Goal: Information Seeking & Learning: Learn about a topic

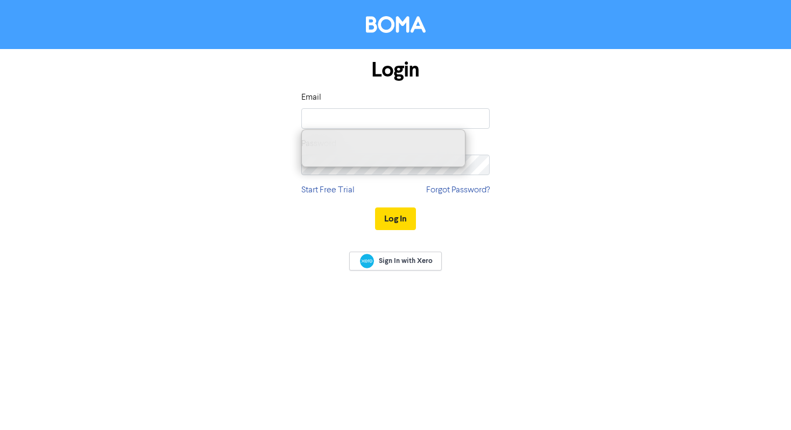
type input "[EMAIL_ADDRESS][DOMAIN_NAME]"
click at [366, 186] on div "Login Email [EMAIL_ADDRESS][DOMAIN_NAME] Password Start Free Trial Forgot Passw…" at bounding box center [395, 145] width 205 height 192
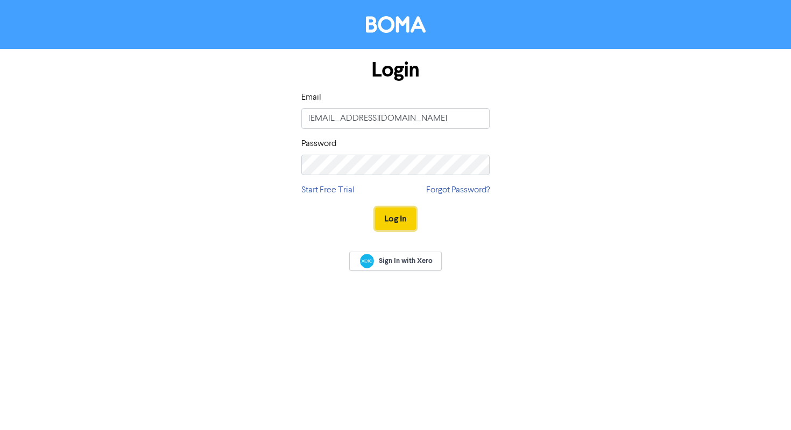
click at [387, 215] on button "Log In" at bounding box center [395, 218] width 41 height 23
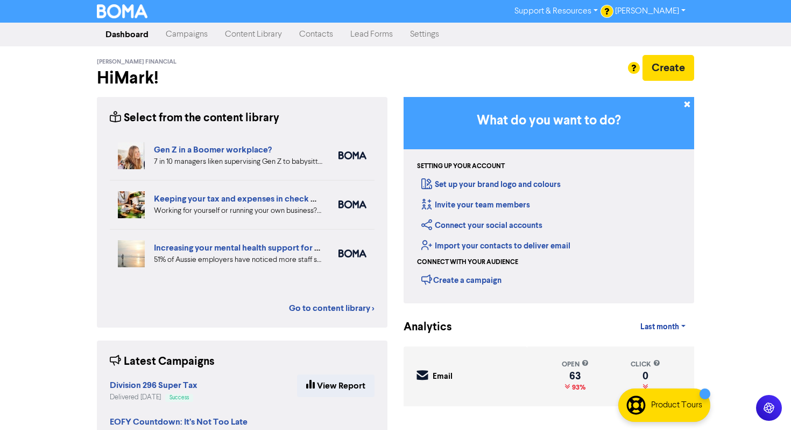
click at [234, 36] on link "Content Library" at bounding box center [253, 35] width 74 height 22
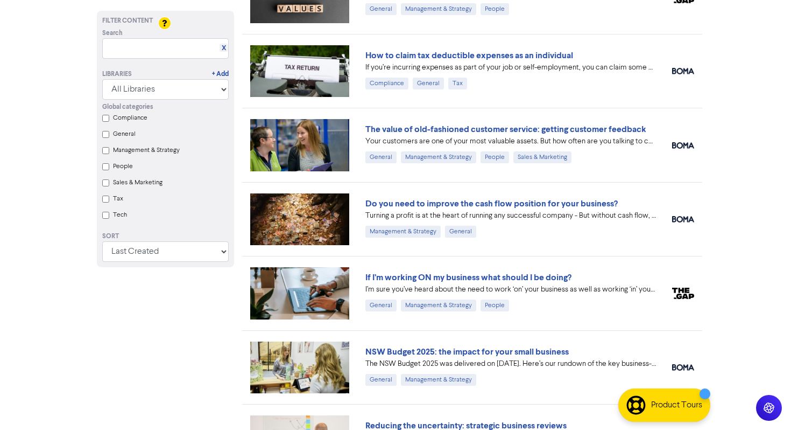
scroll to position [1302, 0]
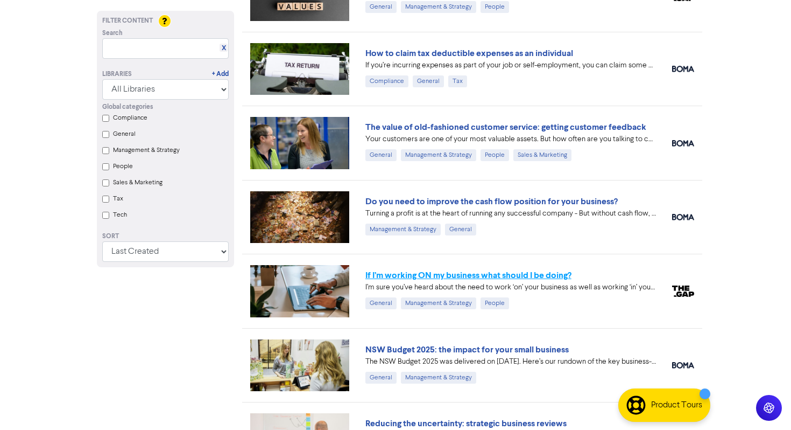
click at [399, 272] on link "If I’m working ON my business what should I be doing?" at bounding box center [469, 275] width 206 height 11
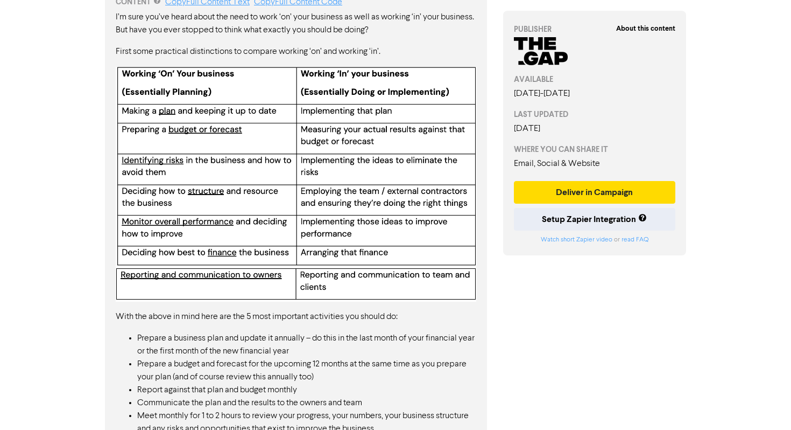
scroll to position [580, 0]
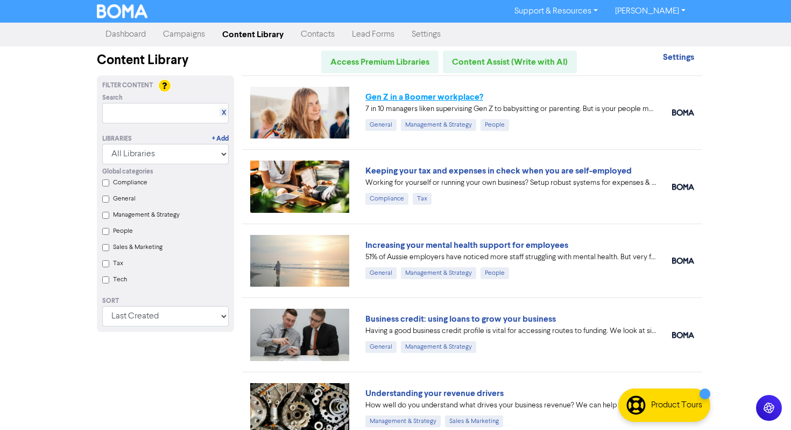
click at [399, 98] on link "Gen Z in a Boomer workplace?" at bounding box center [425, 97] width 118 height 11
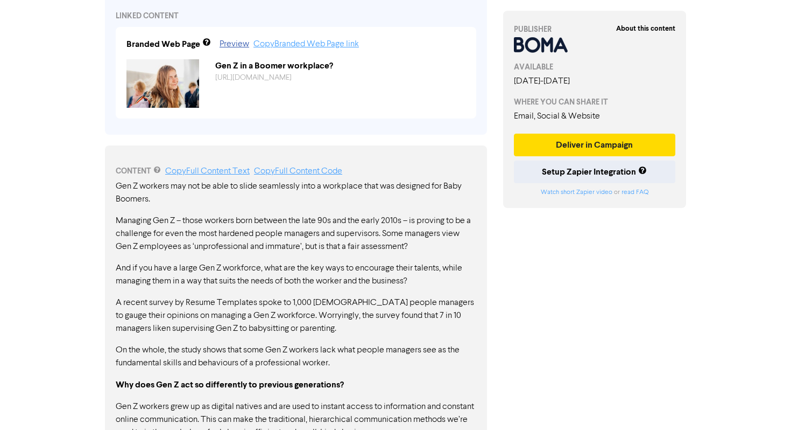
scroll to position [234, 0]
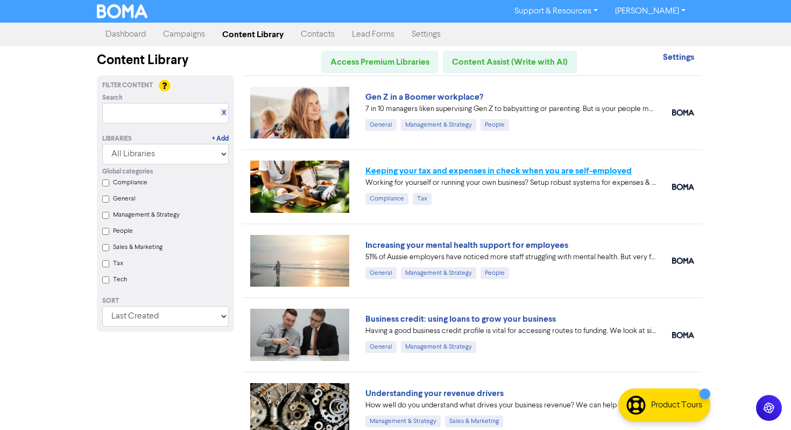
click at [419, 171] on link "Keeping your tax and expenses in check when you are self-employed" at bounding box center [499, 170] width 266 height 11
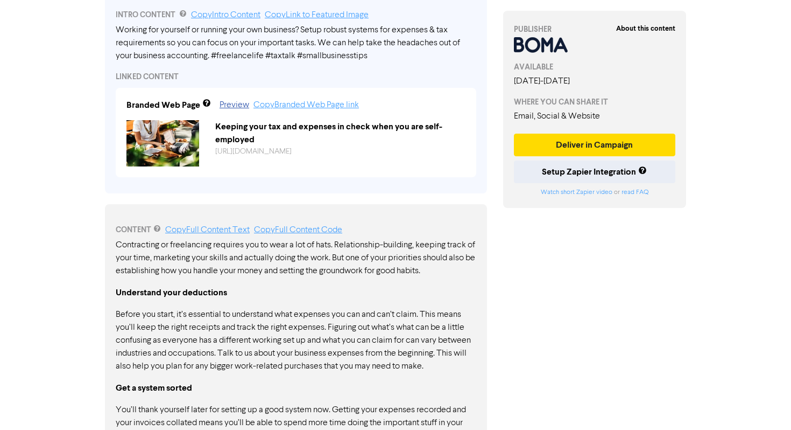
scroll to position [460, 0]
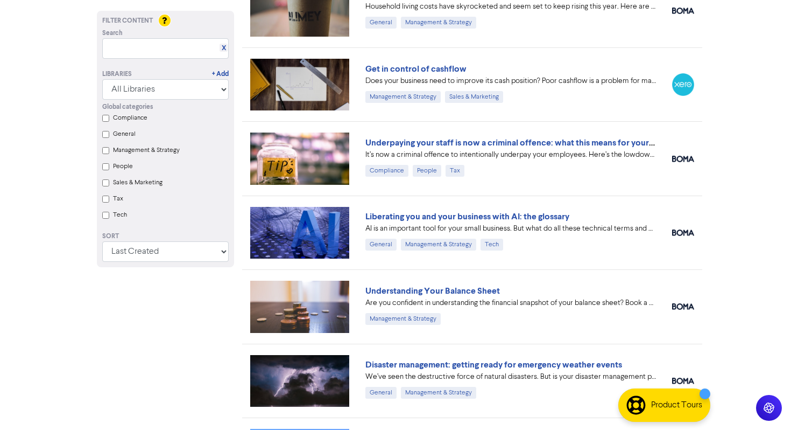
scroll to position [5289, 0]
